Goal: Information Seeking & Learning: Learn about a topic

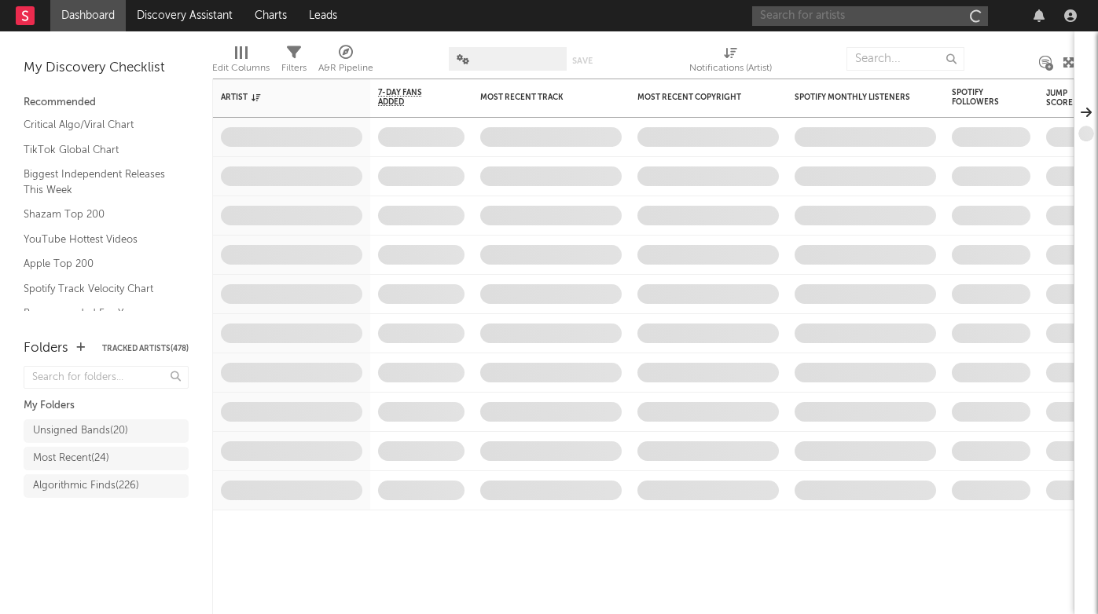
click at [870, 18] on input "text" at bounding box center [870, 16] width 236 height 20
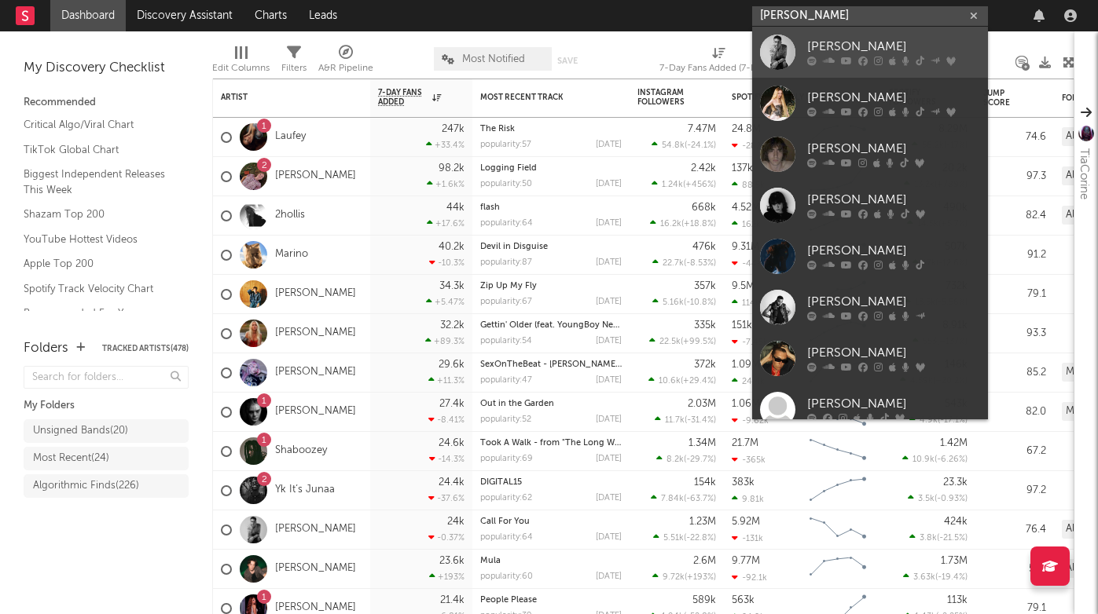
type input "[PERSON_NAME]"
click at [853, 46] on div "[PERSON_NAME]" at bounding box center [893, 47] width 173 height 19
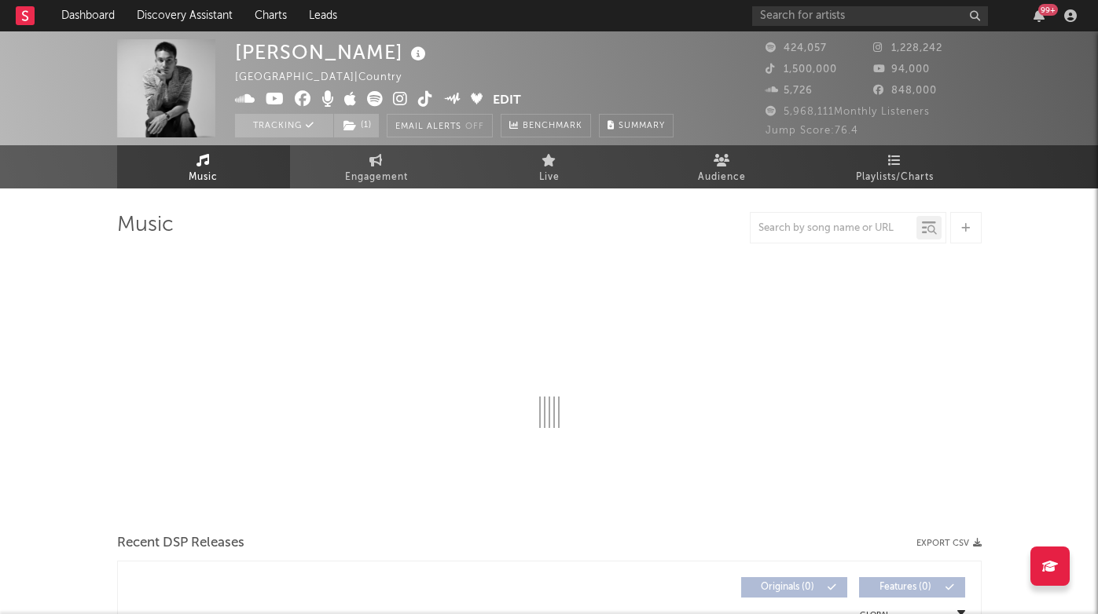
select select "6m"
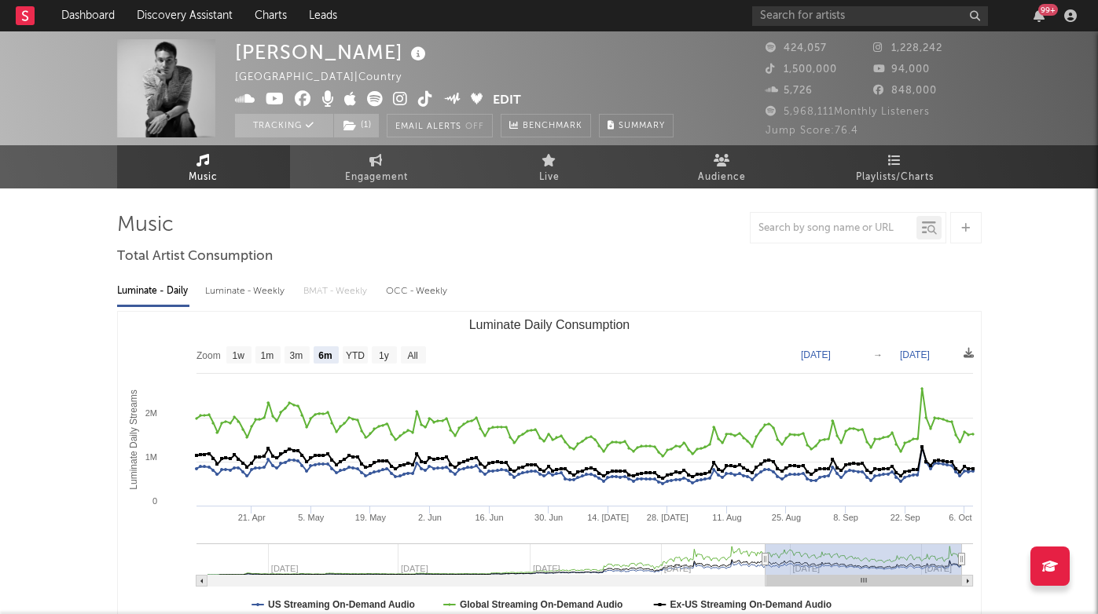
click at [219, 295] on div "Luminate - Weekly" at bounding box center [246, 291] width 82 height 27
select select "6m"
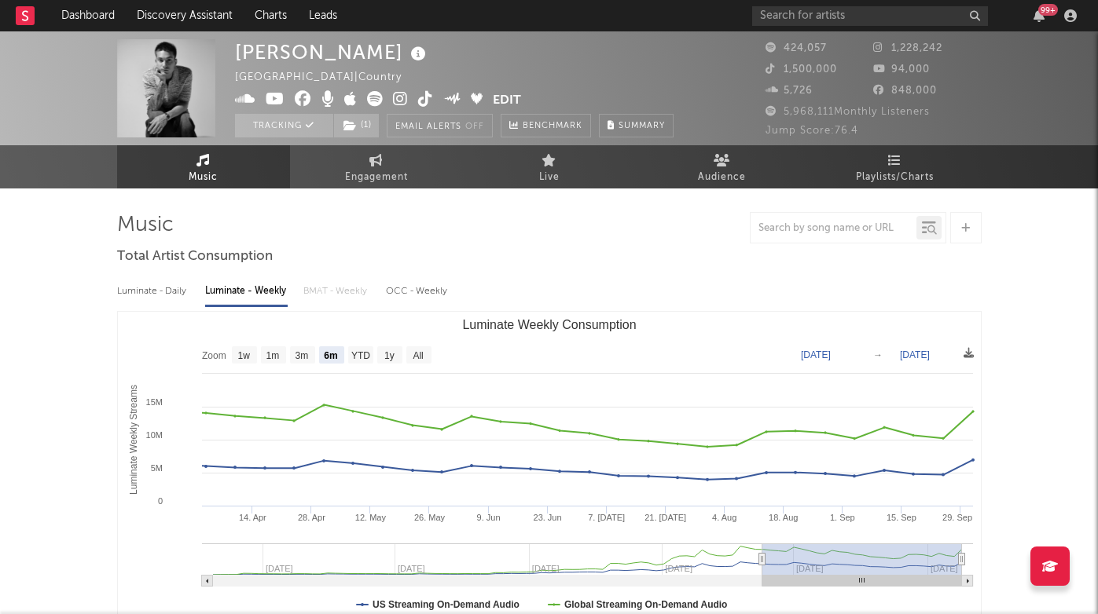
click at [145, 296] on div "Luminate - Daily" at bounding box center [153, 291] width 72 height 27
select select "6m"
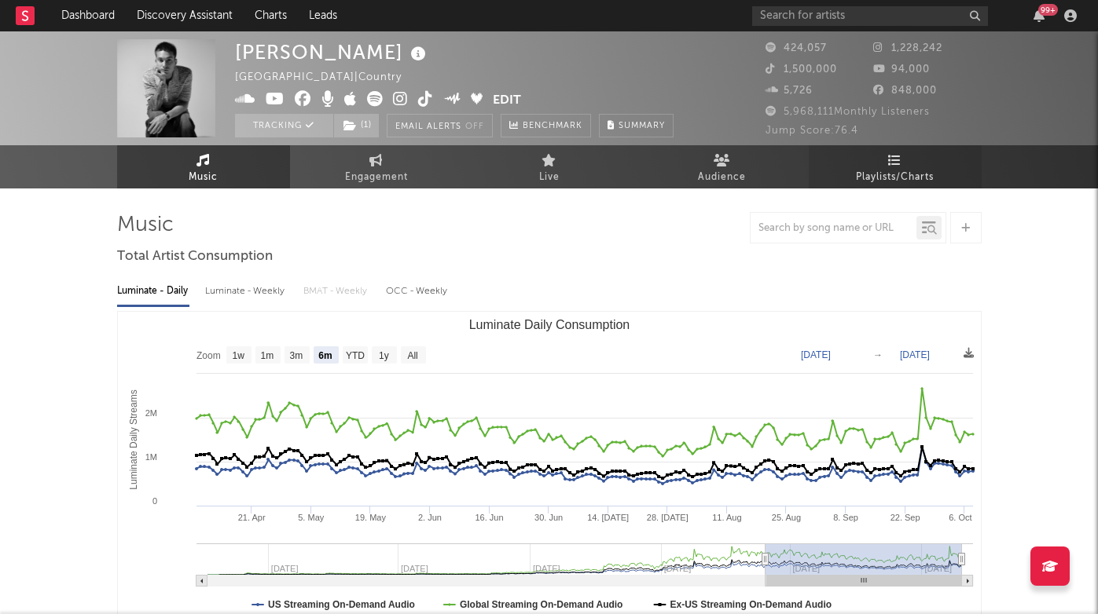
click at [909, 152] on link "Playlists/Charts" at bounding box center [894, 166] width 173 height 43
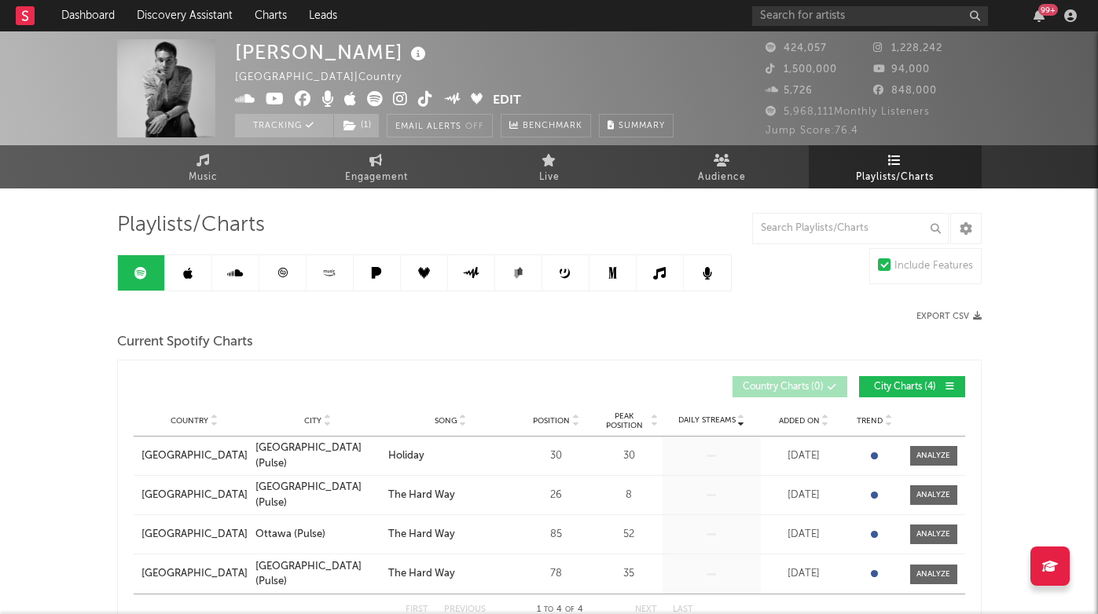
click at [187, 272] on icon at bounding box center [187, 273] width 9 height 13
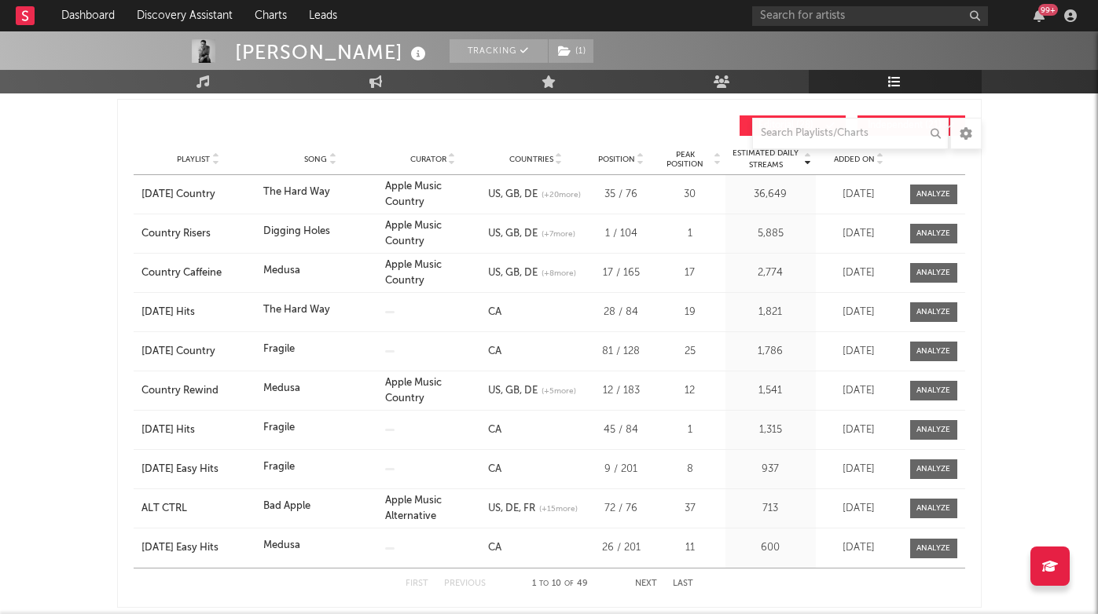
scroll to position [256, 0]
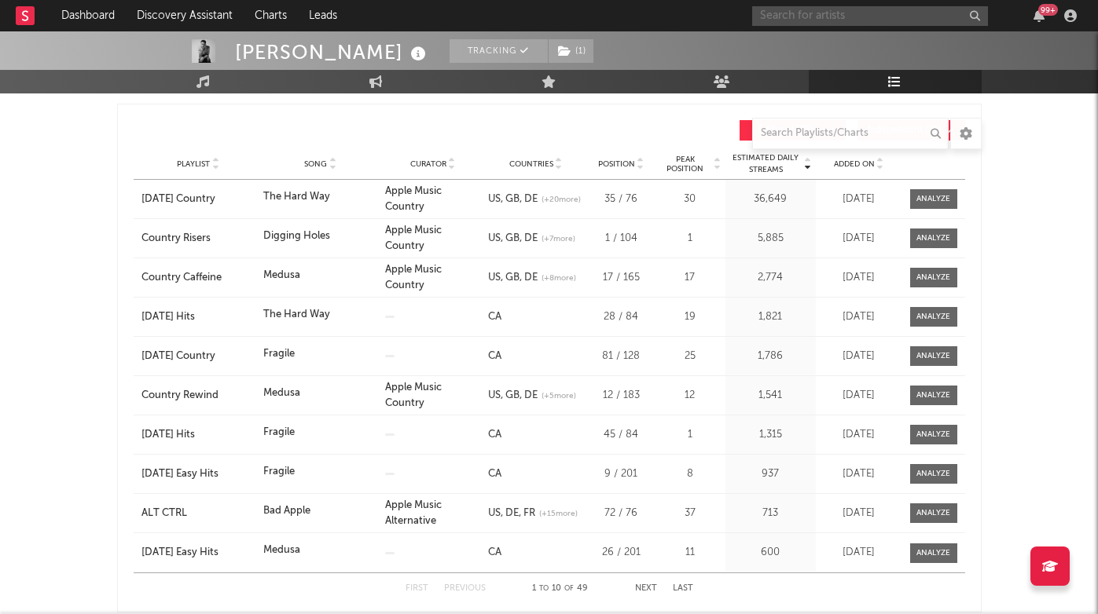
click at [808, 9] on input "text" at bounding box center [870, 16] width 236 height 20
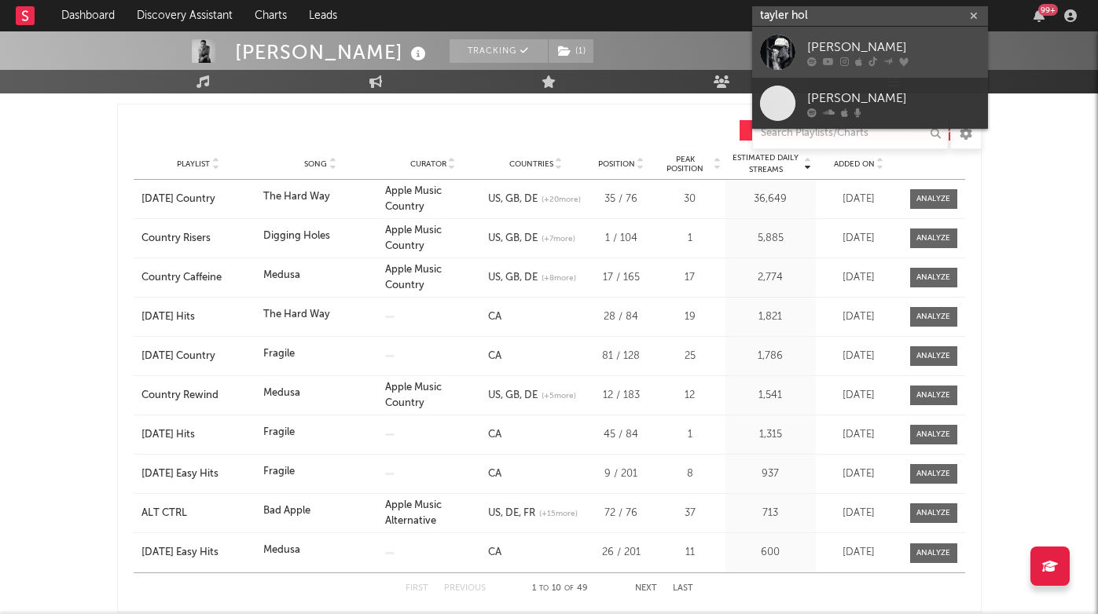
type input "tayler hol"
click at [840, 43] on div "[PERSON_NAME]" at bounding box center [893, 47] width 173 height 19
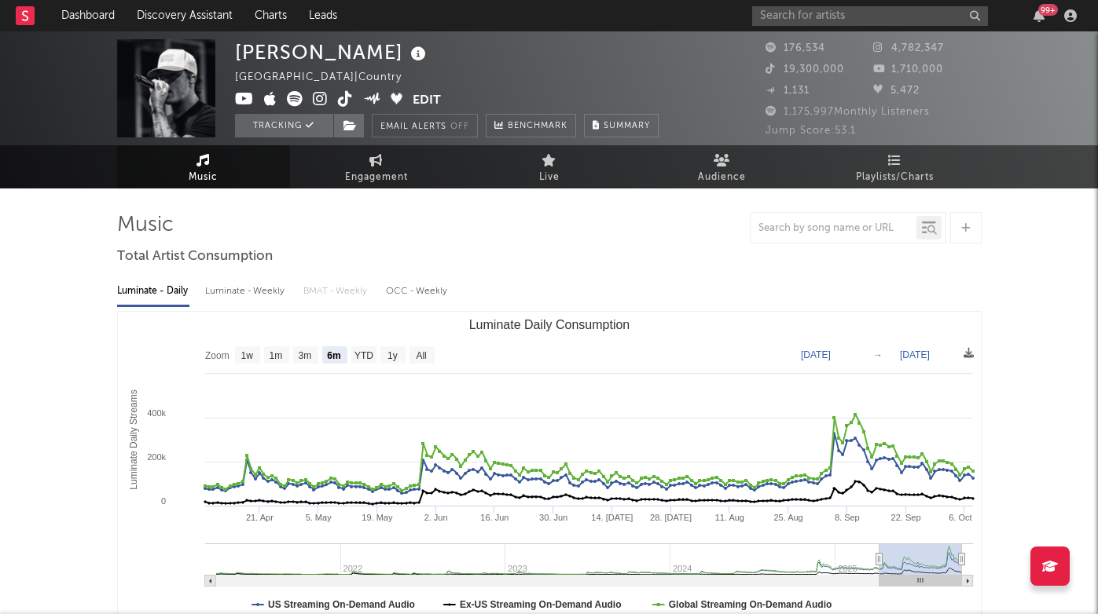
select select "6m"
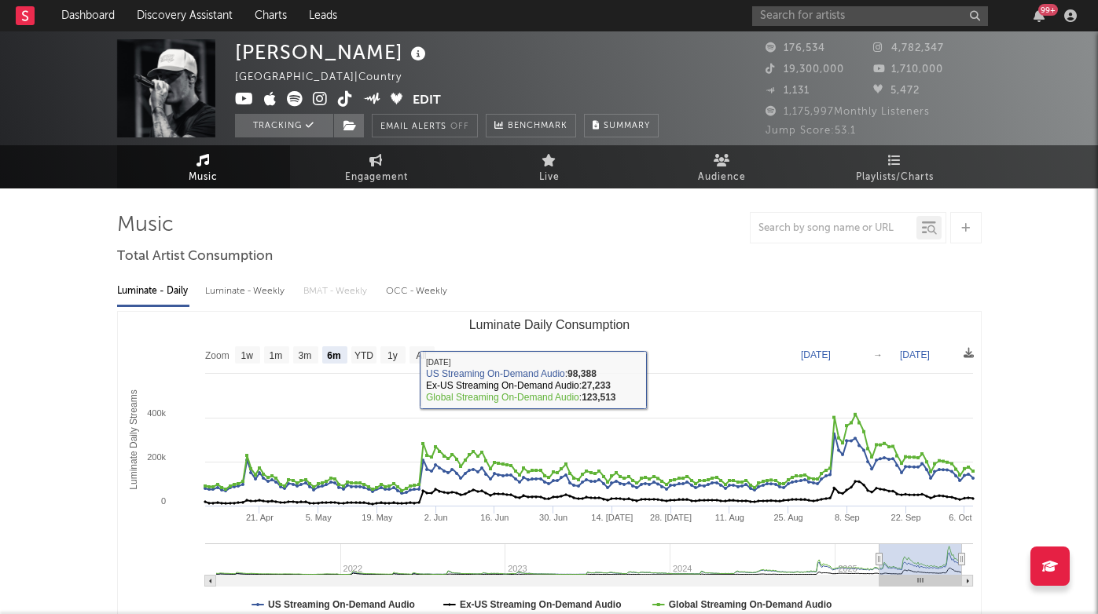
click at [243, 292] on div "Luminate - Weekly" at bounding box center [246, 291] width 82 height 27
select select "6m"
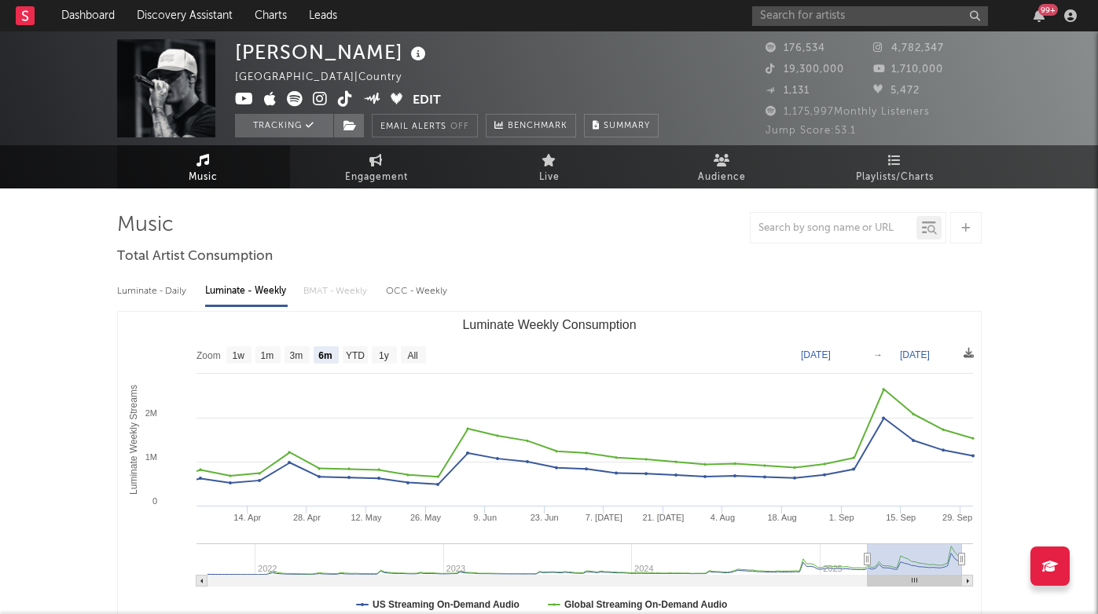
click at [138, 297] on div "Luminate - Daily" at bounding box center [153, 291] width 72 height 27
select select "6m"
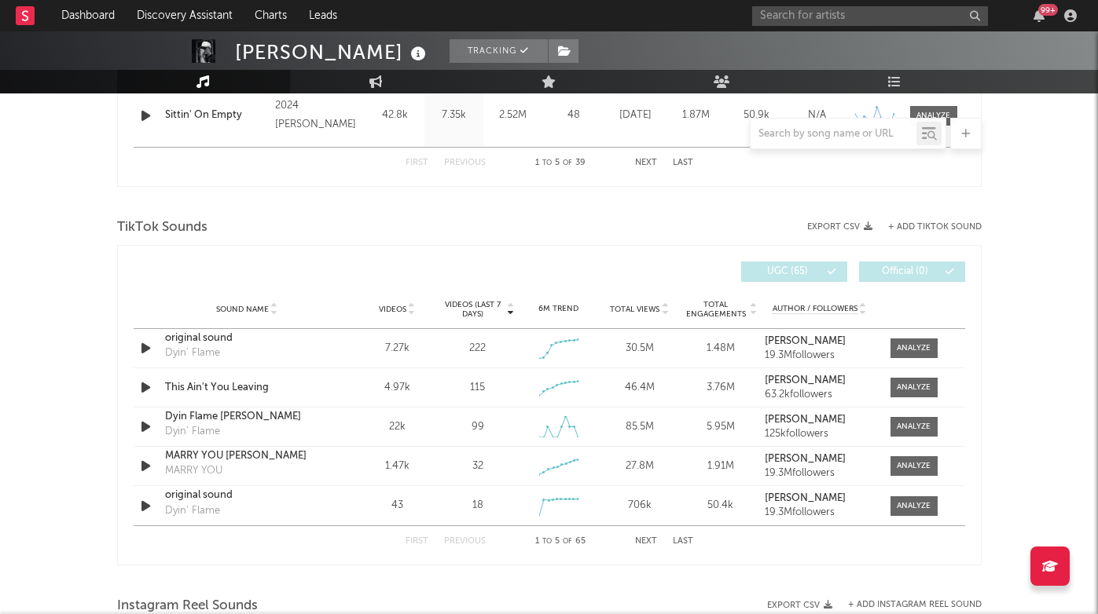
scroll to position [956, 0]
